Goal: Transaction & Acquisition: Download file/media

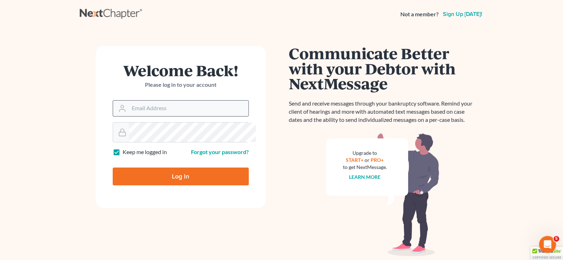
click at [194, 116] on input "Email Address" at bounding box center [188, 109] width 119 height 16
type input "[EMAIL_ADDRESS][DOMAIN_NAME]"
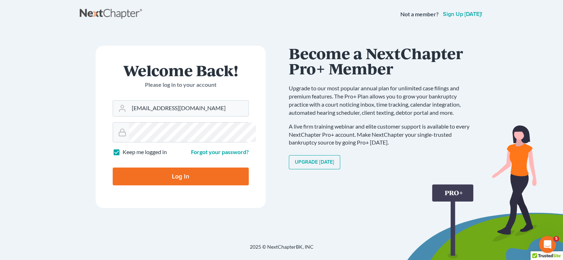
click at [204, 185] on input "Log In" at bounding box center [181, 177] width 136 height 18
type input "Thinking..."
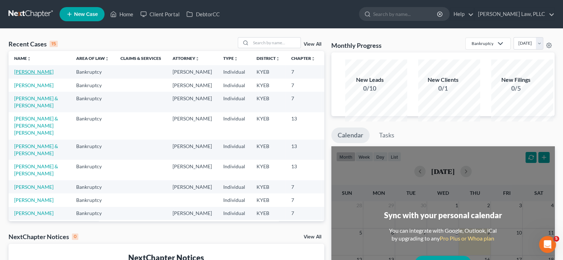
click at [30, 75] on link "[PERSON_NAME]" at bounding box center [33, 72] width 39 height 6
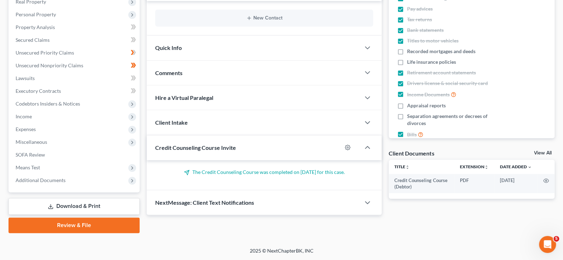
scroll to position [223, 0]
click at [57, 198] on link "Download & Print" at bounding box center [74, 206] width 131 height 17
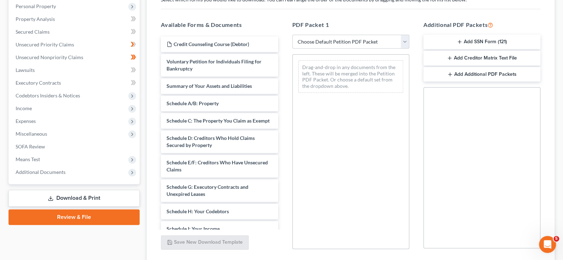
scroll to position [141, 0]
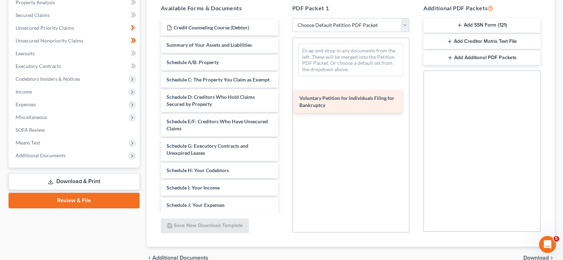
drag, startPoint x: 191, startPoint y: 111, endPoint x: 319, endPoint y: 106, distance: 128.5
click at [284, 106] on div "Voluntary Petition for Individuals Filing for Bankruptcy Credit Counseling Cour…" at bounding box center [219, 204] width 128 height 368
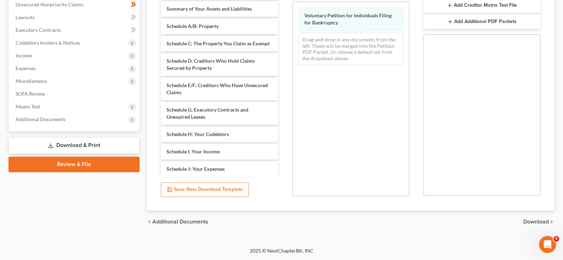
scroll to position [250, 0]
click at [534, 219] on span "Download" at bounding box center [537, 222] width 26 height 6
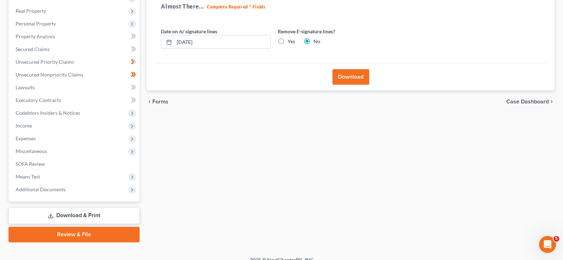
scroll to position [102, 0]
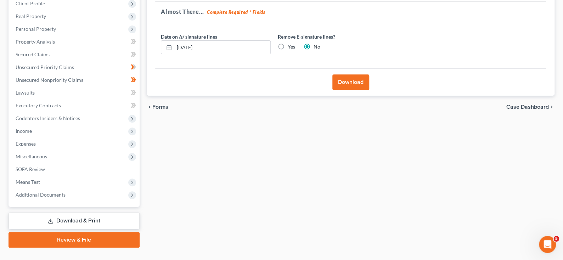
click at [356, 90] on button "Download" at bounding box center [351, 82] width 37 height 16
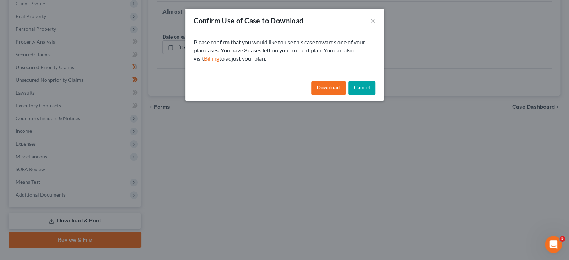
click at [341, 95] on button "Download" at bounding box center [328, 88] width 34 height 14
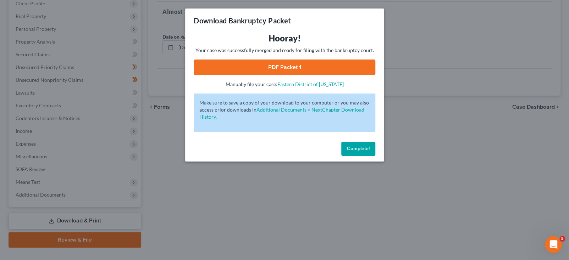
click at [286, 75] on link "PDF Packet 1" at bounding box center [285, 68] width 182 height 16
click at [369, 152] on span "Complete!" at bounding box center [358, 149] width 23 height 6
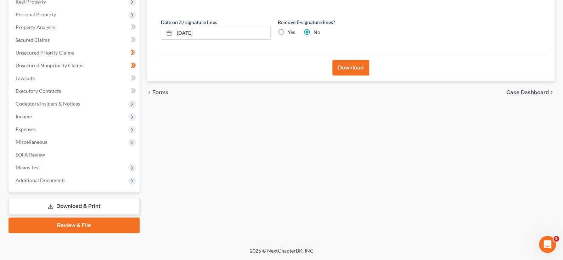
scroll to position [208, 0]
click at [541, 90] on span "Case Dashboard" at bounding box center [528, 93] width 43 height 6
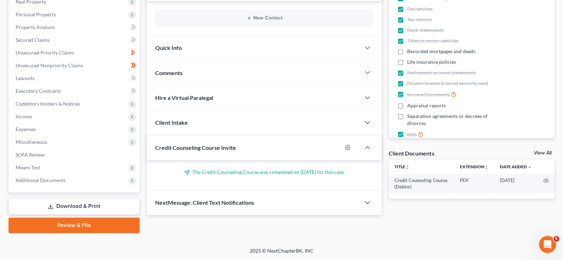
scroll to position [223, 0]
click at [365, 199] on icon "button" at bounding box center [367, 203] width 9 height 9
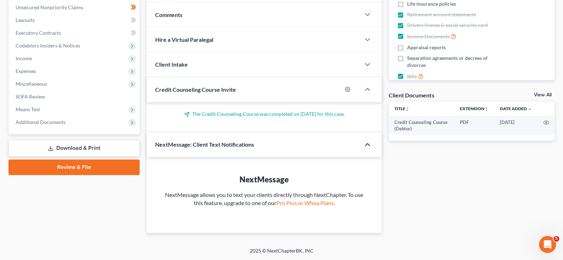
scroll to position [289, 0]
click at [363, 140] on icon "button" at bounding box center [367, 144] width 9 height 9
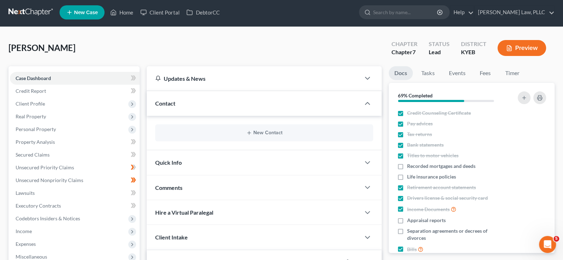
scroll to position [0, 0]
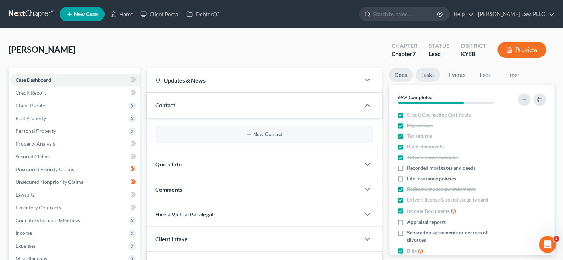
click at [440, 82] on link "Tasks" at bounding box center [428, 75] width 24 height 14
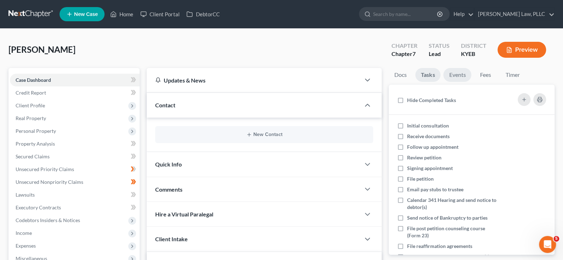
click at [472, 82] on link "Events" at bounding box center [458, 75] width 28 height 14
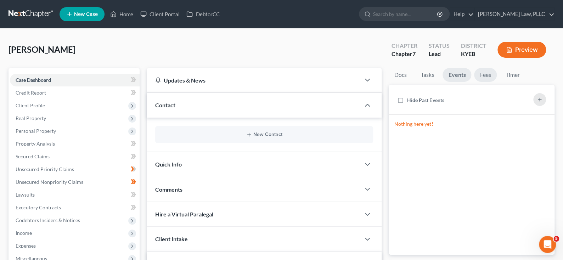
click at [497, 82] on link "Fees" at bounding box center [485, 75] width 23 height 14
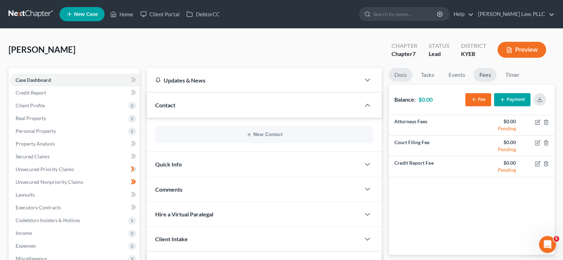
click at [402, 82] on link "Docs" at bounding box center [401, 75] width 24 height 14
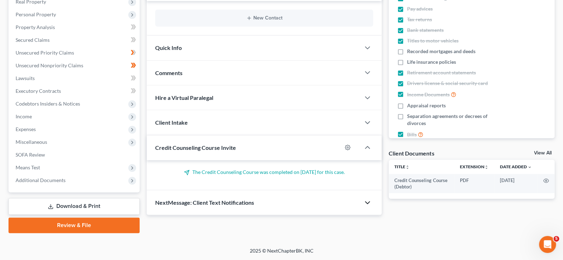
scroll to position [223, 0]
click at [74, 198] on link "Download & Print" at bounding box center [74, 206] width 131 height 17
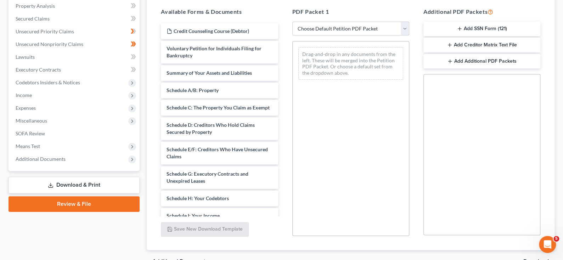
scroll to position [177, 0]
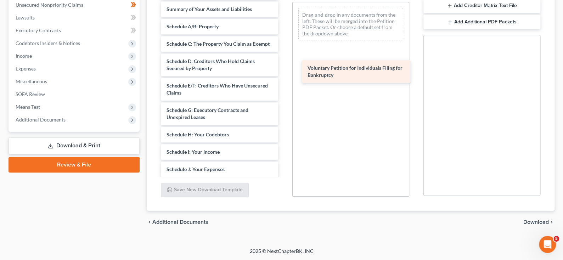
drag, startPoint x: 201, startPoint y: 72, endPoint x: 338, endPoint y: 72, distance: 136.5
click at [284, 72] on div "Voluntary Petition for Individuals Filing for Bankruptcy Credit Counseling Cour…" at bounding box center [219, 168] width 128 height 368
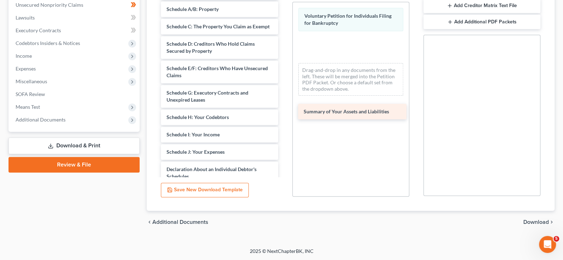
drag, startPoint x: 198, startPoint y: 77, endPoint x: 330, endPoint y: 120, distance: 139.6
click at [284, 120] on div "Summary of Your Assets and Liabilities Credit Counseling Course (Debtor) Summar…" at bounding box center [219, 159] width 128 height 350
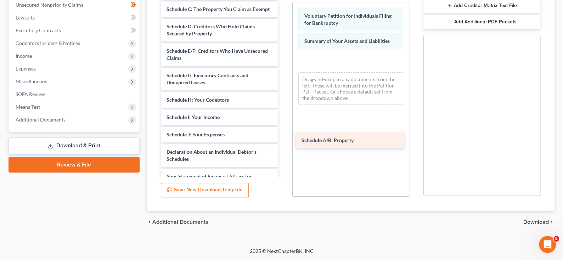
drag, startPoint x: 189, startPoint y: 68, endPoint x: 320, endPoint y: 140, distance: 149.2
click at [284, 140] on div "Schedule A/B: Property Credit Counseling Course (Debtor) Schedule A/B: Property…" at bounding box center [219, 150] width 128 height 333
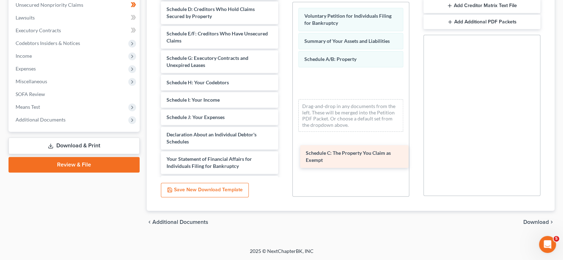
drag, startPoint x: 194, startPoint y: 70, endPoint x: 329, endPoint y: 155, distance: 159.8
click at [284, 155] on div "Schedule C: The Property You Claim as Exempt Credit Counseling Course (Debtor) …" at bounding box center [219, 142] width 128 height 316
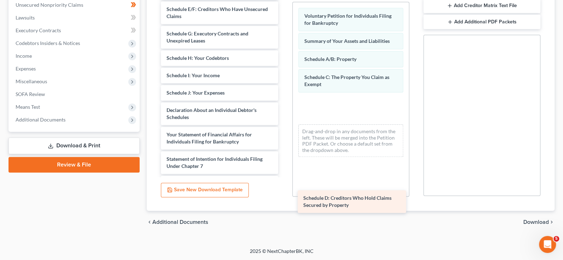
drag, startPoint x: 220, startPoint y: 72, endPoint x: 352, endPoint y: 202, distance: 185.5
click at [284, 202] on div "Schedule D: Creditors Who Hold Claims Secured by Property Credit Counseling Cou…" at bounding box center [219, 129] width 128 height 291
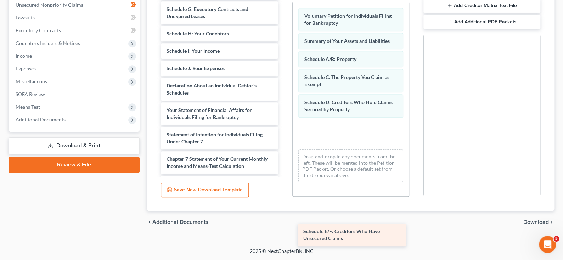
drag, startPoint x: 213, startPoint y: 73, endPoint x: 346, endPoint y: 236, distance: 210.3
click at [284, 236] on div "Schedule E/F: Creditors Who Have Unsecured Claims Credit Counseling Course (Deb…" at bounding box center [219, 117] width 128 height 267
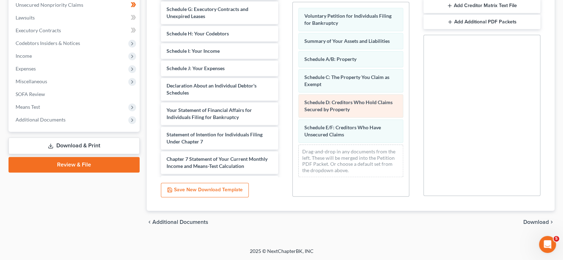
scroll to position [76, 0]
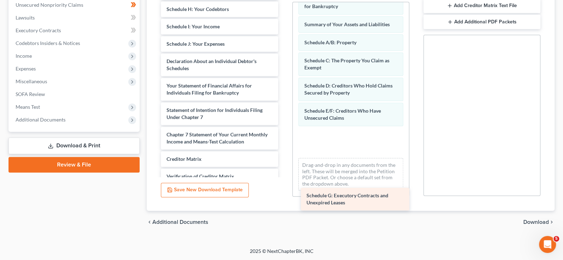
drag, startPoint x: 181, startPoint y: 74, endPoint x: 316, endPoint y: 202, distance: 186.1
click at [284, 202] on div "Schedule G: Executory Contracts and Unexpired Leases Credit Counseling Course (…" at bounding box center [219, 105] width 128 height 242
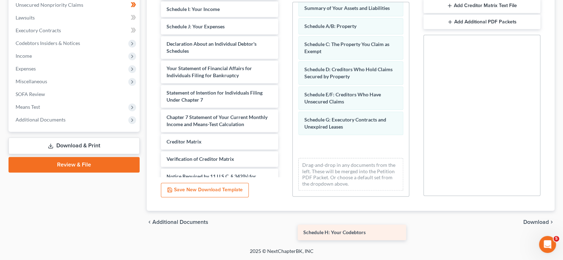
drag, startPoint x: 177, startPoint y: 70, endPoint x: 309, endPoint y: 235, distance: 211.1
click at [284, 209] on div "Schedule H: Your Codebtors Credit Counseling Course (Debtor) Schedule H: Your C…" at bounding box center [219, 96] width 128 height 225
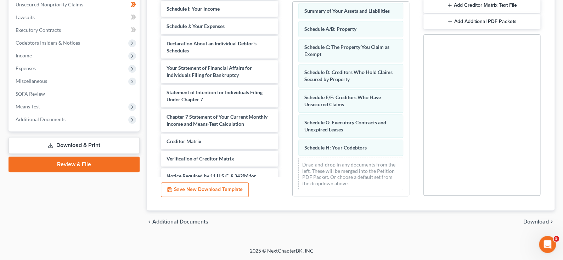
scroll to position [179, 0]
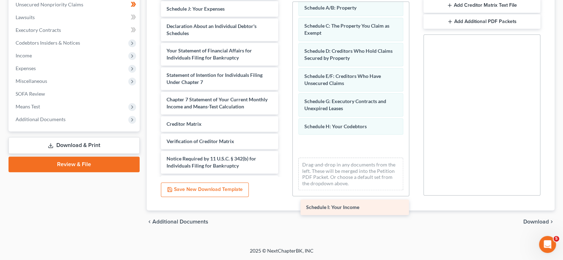
drag, startPoint x: 196, startPoint y: 67, endPoint x: 331, endPoint y: 208, distance: 195.3
click at [284, 191] on div "Schedule I: Your Income Credit Counseling Course (Debtor) Schedule I: Your Inco…" at bounding box center [219, 87] width 128 height 207
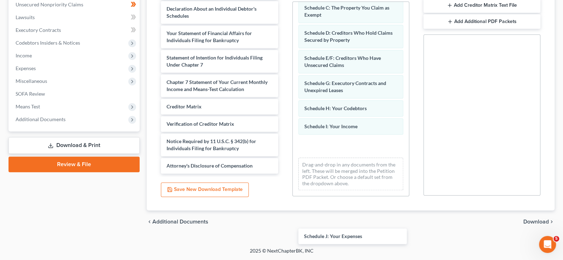
drag, startPoint x: 202, startPoint y: 68, endPoint x: 332, endPoint y: 233, distance: 209.9
click at [284, 174] on div "Schedule J: Your Expenses Credit Counseling Course (Debtor) Schedule J: Your Ex…" at bounding box center [219, 79] width 128 height 190
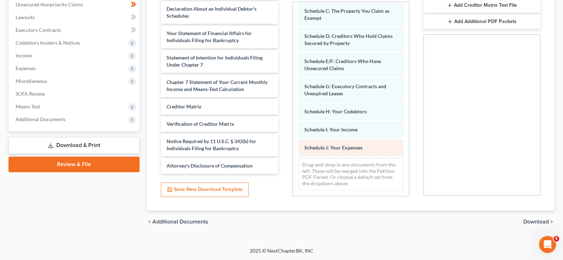
click at [330, 196] on div "Voluntary Petition for Individuals Filing for Bankruptcy Summary of Your Assets…" at bounding box center [351, 66] width 116 height 260
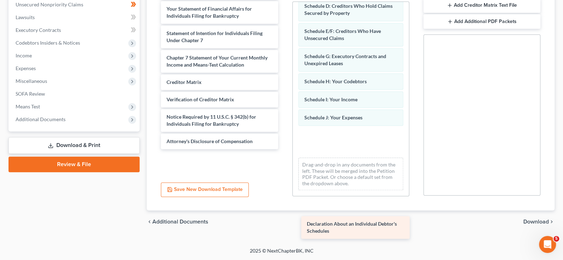
drag, startPoint x: 202, startPoint y: 72, endPoint x: 338, endPoint y: 230, distance: 208.2
click at [284, 149] on div "Declaration About an Individual Debtor's Schedules Credit Counseling Course (De…" at bounding box center [219, 67] width 128 height 166
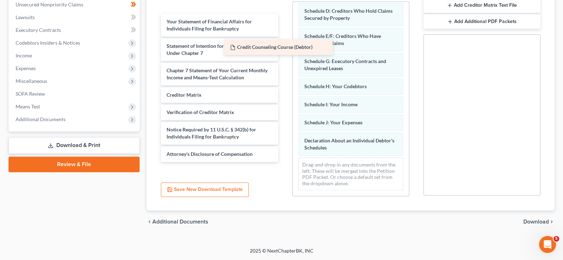
scroll to position [221, 0]
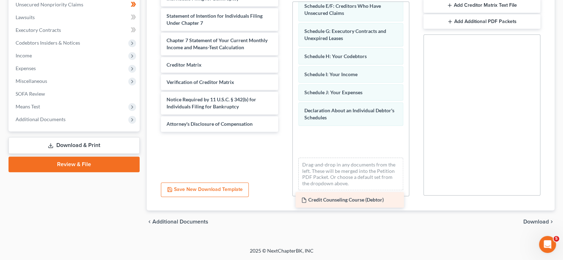
drag, startPoint x: 204, startPoint y: 41, endPoint x: 334, endPoint y: 205, distance: 209.2
click at [284, 132] on div "Credit Counseling Course (Debtor) Credit Counseling Course (Debtor) Your Statem…" at bounding box center [219, 58] width 128 height 148
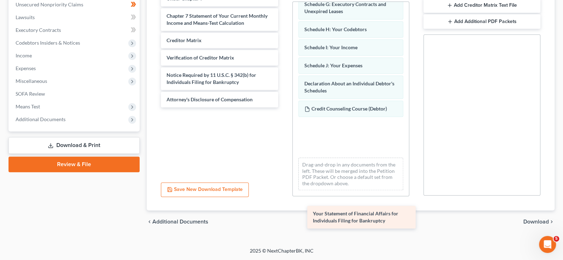
drag, startPoint x: 194, startPoint y: 51, endPoint x: 336, endPoint y: 229, distance: 227.3
click at [284, 107] on div "Your Statement of Financial Affairs for Individuals Filing for Bankruptcy Your …" at bounding box center [219, 46] width 128 height 124
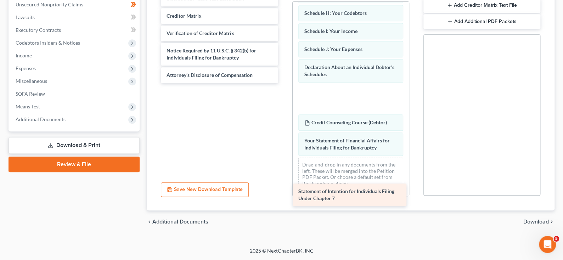
drag, startPoint x: 204, startPoint y: 44, endPoint x: 332, endPoint y: 199, distance: 200.8
click at [284, 83] on div "Statement of Intention for Individuals Filing Under Chapter 7 Statement of Inte…" at bounding box center [219, 33] width 128 height 99
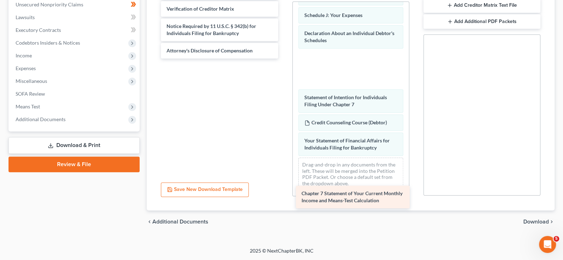
drag, startPoint x: 198, startPoint y: 49, endPoint x: 329, endPoint y: 207, distance: 204.5
click at [284, 59] on div "Chapter 7 Statement of Your Current Monthly Income and Means-Test Calculation C…" at bounding box center [219, 21] width 128 height 75
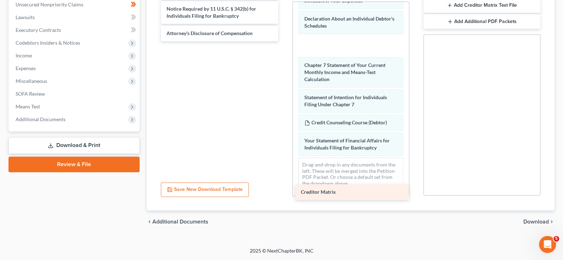
drag, startPoint x: 194, startPoint y: 39, endPoint x: 324, endPoint y: 195, distance: 202.9
click at [284, 41] on div "Creditor Matrix Creditor Matrix Verification of Creditor Matrix Notice Required…" at bounding box center [219, 12] width 128 height 57
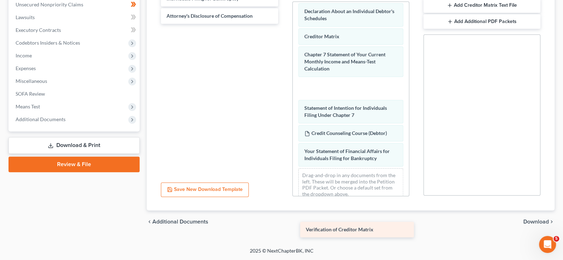
drag, startPoint x: 205, startPoint y: 38, endPoint x: 340, endPoint y: 231, distance: 235.9
click at [284, 24] on div "Verification of Creditor Matrix Verification of Creditor Matrix Notice Required…" at bounding box center [219, 4] width 128 height 40
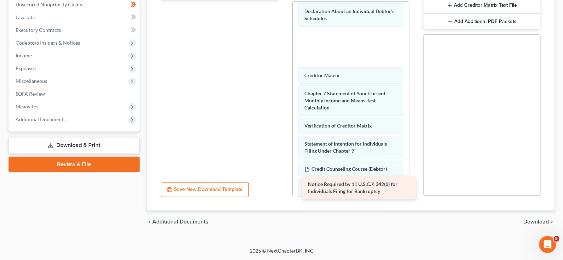
drag, startPoint x: 196, startPoint y: 45, endPoint x: 333, endPoint y: 195, distance: 202.8
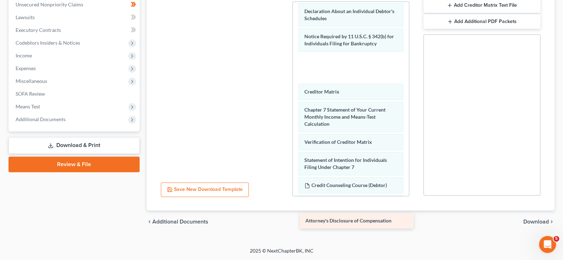
drag, startPoint x: 197, startPoint y: 41, endPoint x: 331, endPoint y: 226, distance: 228.4
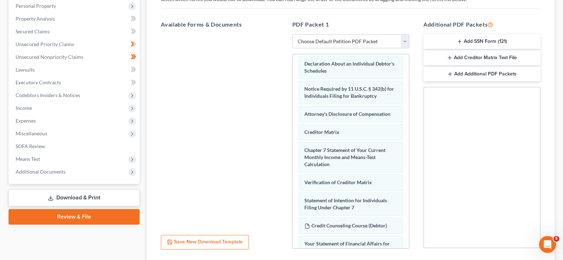
scroll to position [108, 0]
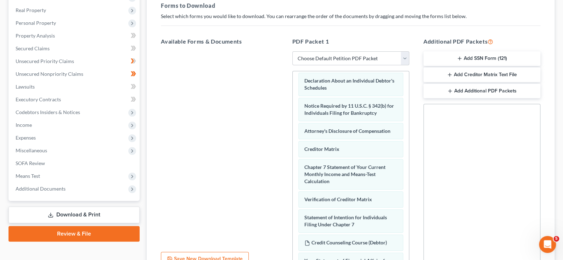
click at [457, 61] on icon "button" at bounding box center [460, 59] width 6 height 6
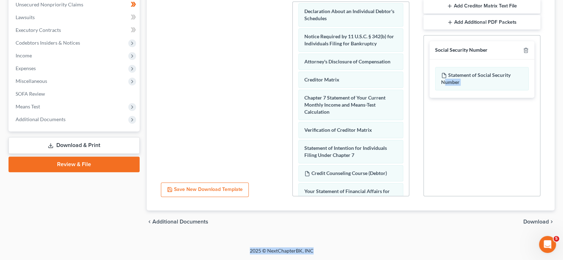
scroll to position [251, 0]
drag, startPoint x: 473, startPoint y: 217, endPoint x: 486, endPoint y: 130, distance: 88.3
click at [486, 130] on div "Social Security Number Statement of Social Security Number Creditor Matrix Text…" at bounding box center [482, 115] width 117 height 161
click at [470, 137] on div "Social Security Number Statement of Social Security Number Creditor Matrix Text…" at bounding box center [482, 115] width 117 height 161
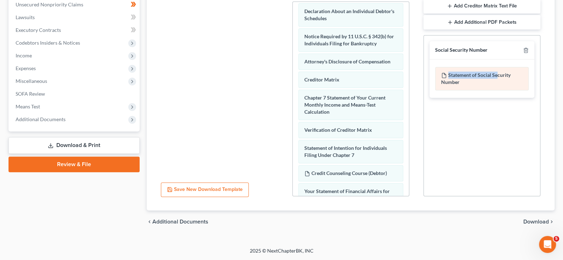
drag, startPoint x: 451, startPoint y: 71, endPoint x: 450, endPoint y: 77, distance: 6.5
click at [450, 77] on div "Statement of Social Security Number" at bounding box center [482, 78] width 94 height 23
click at [458, 133] on div "Social Security Number Statement of Social Security Number Creditor Matrix Text…" at bounding box center [482, 115] width 117 height 161
click at [492, 133] on div "Social Security Number Statement of Social Security Number Creditor Matrix Text…" at bounding box center [482, 115] width 117 height 161
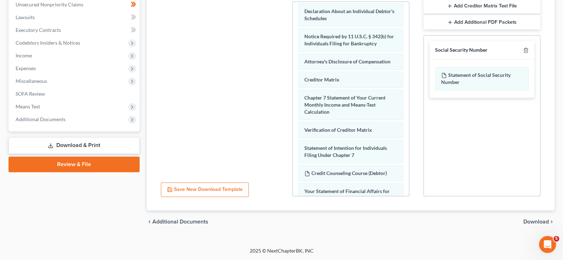
scroll to position [144, 0]
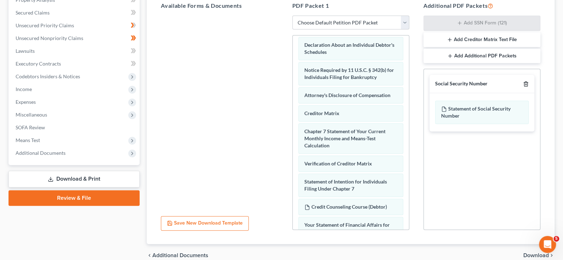
click at [524, 87] on icon "button" at bounding box center [525, 84] width 3 height 5
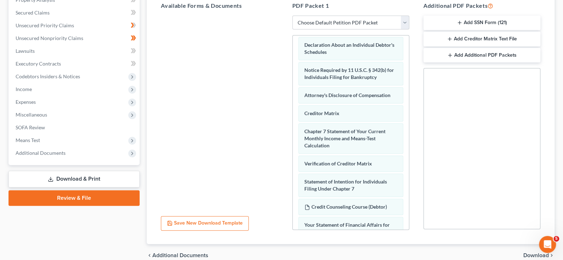
scroll to position [250, 0]
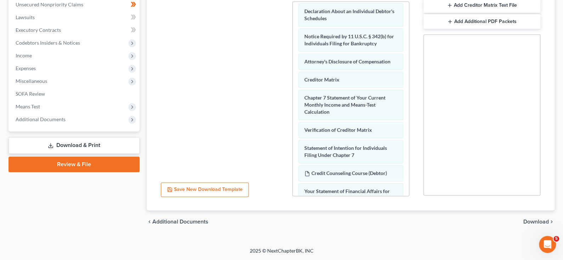
click at [524, 219] on span "Download" at bounding box center [537, 222] width 26 height 6
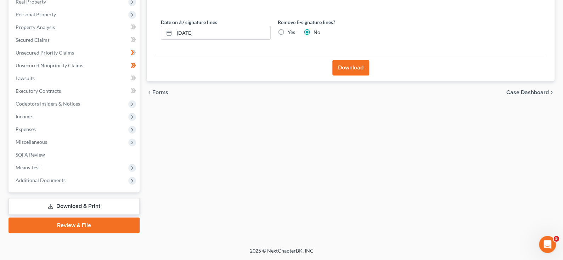
click at [353, 60] on button "Download" at bounding box center [351, 68] width 37 height 16
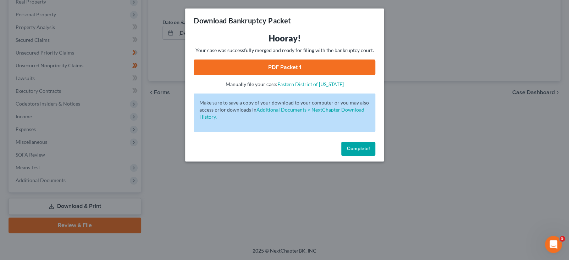
click at [291, 75] on link "PDF Packet 1" at bounding box center [285, 68] width 182 height 16
click at [369, 152] on span "Complete!" at bounding box center [358, 149] width 23 height 6
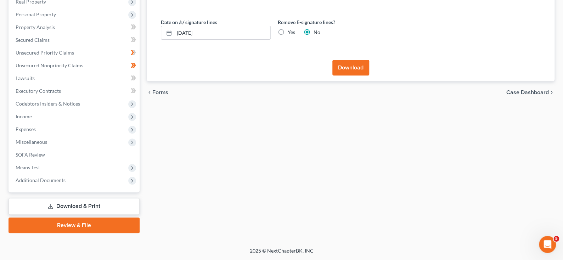
click at [517, 90] on span "Case Dashboard" at bounding box center [528, 93] width 43 height 6
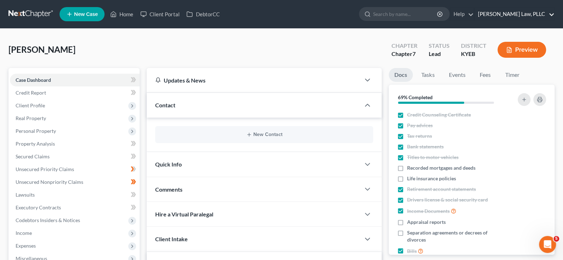
click at [527, 15] on link "[PERSON_NAME] Law, PLLC" at bounding box center [515, 14] width 80 height 13
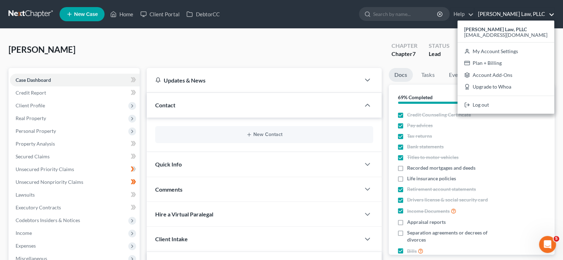
click at [266, 23] on ul "New Case Home Client Portal DebtorCC - No Result - See all results Or Press Ent…" at bounding box center [307, 14] width 495 height 18
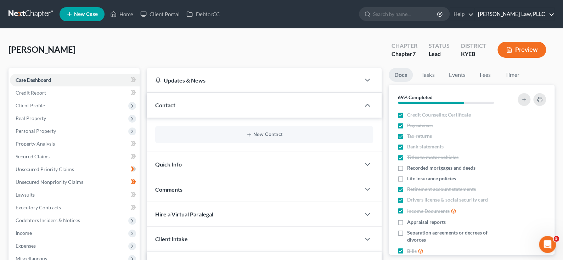
click at [545, 18] on link "[PERSON_NAME] Law, PLLC" at bounding box center [515, 14] width 80 height 13
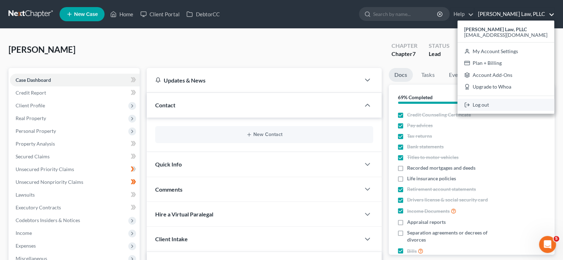
click at [473, 111] on link "Log out" at bounding box center [506, 105] width 97 height 12
